Goal: Task Accomplishment & Management: Manage account settings

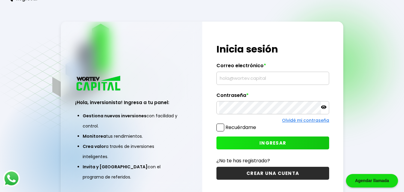
type input "[EMAIL_ADDRESS][DOMAIN_NAME]"
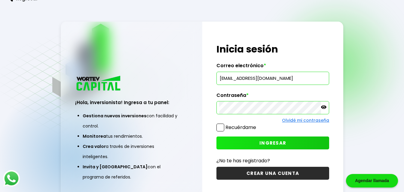
click at [218, 127] on span at bounding box center [220, 128] width 8 height 8
click at [257, 125] on input "Recuérdame" at bounding box center [257, 125] width 0 height 0
click at [251, 145] on button "INGRESAR" at bounding box center [272, 143] width 113 height 13
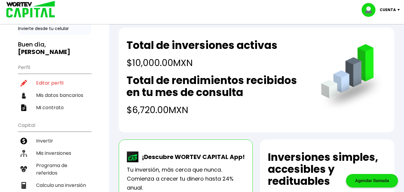
scroll to position [29, 0]
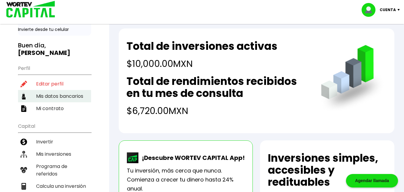
click at [67, 90] on li "Mis datos bancarios" at bounding box center [54, 96] width 73 height 12
select select "BBVA Bancomer"
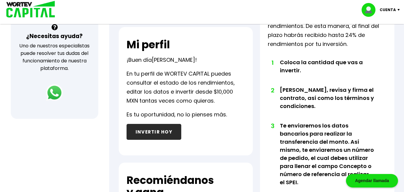
scroll to position [207, 0]
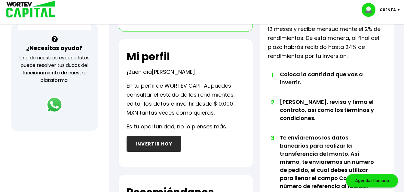
click at [170, 140] on button "INVERTIR HOY" at bounding box center [154, 144] width 55 height 16
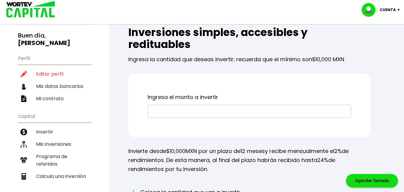
scroll to position [40, 0]
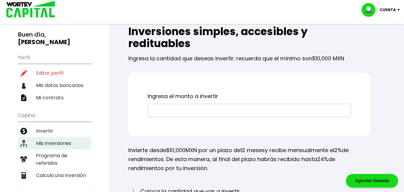
click at [66, 137] on li "Mis inversiones" at bounding box center [54, 143] width 73 height 12
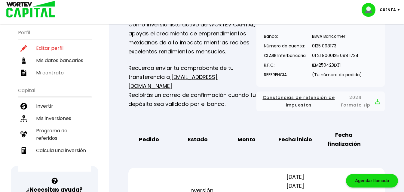
scroll to position [62, 0]
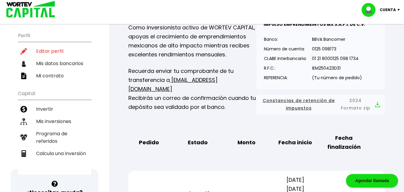
click at [321, 99] on span "Constancias de retención de impuestos" at bounding box center [298, 104] width 75 height 15
